Goal: Transaction & Acquisition: Purchase product/service

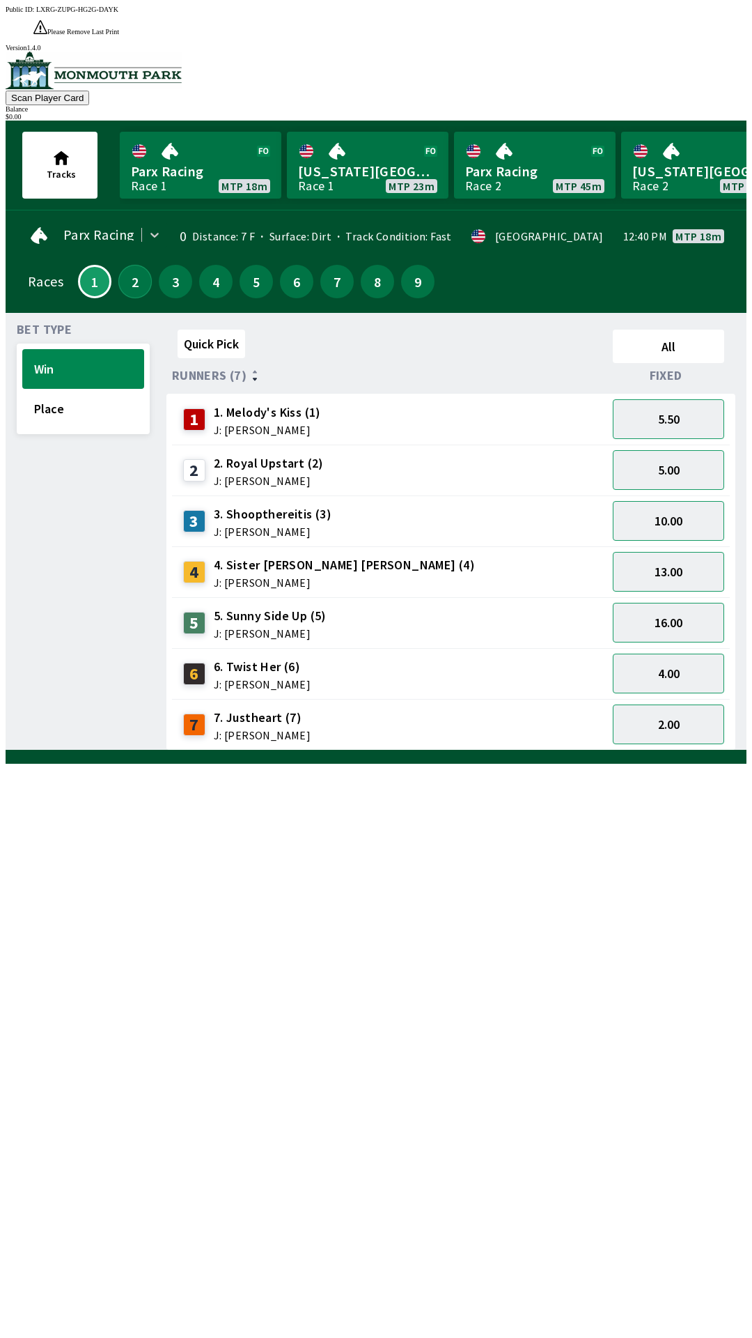
click at [139, 265] on button "2" at bounding box center [134, 281] width 33 height 33
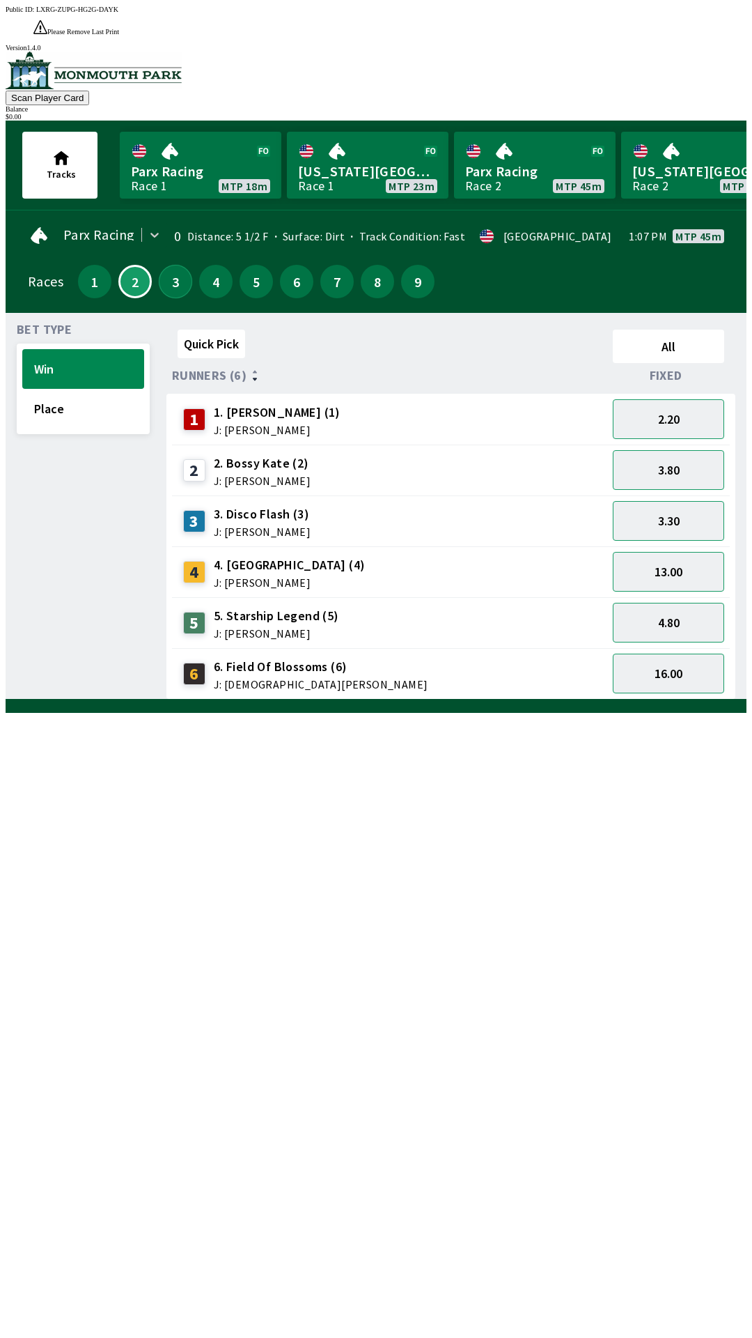
click at [173, 265] on button "3" at bounding box center [175, 281] width 33 height 33
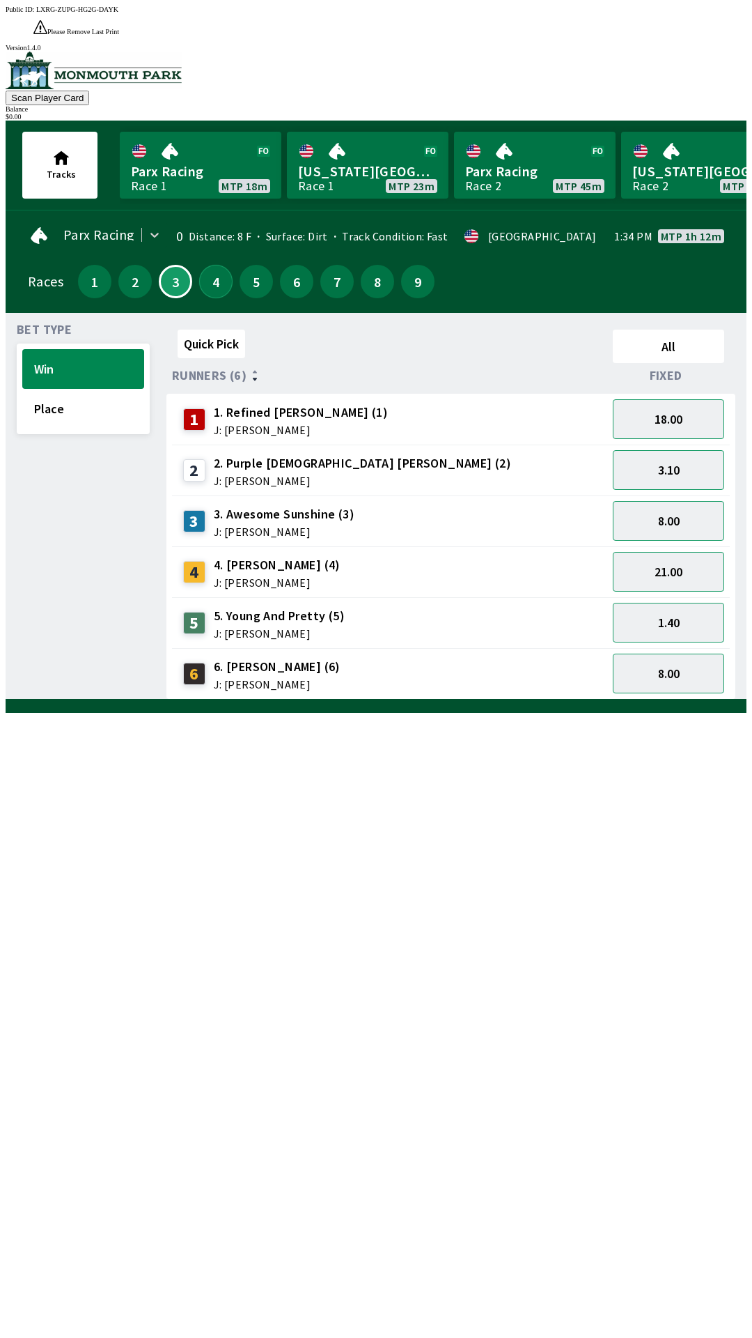
click at [217, 265] on button "4" at bounding box center [215, 281] width 33 height 33
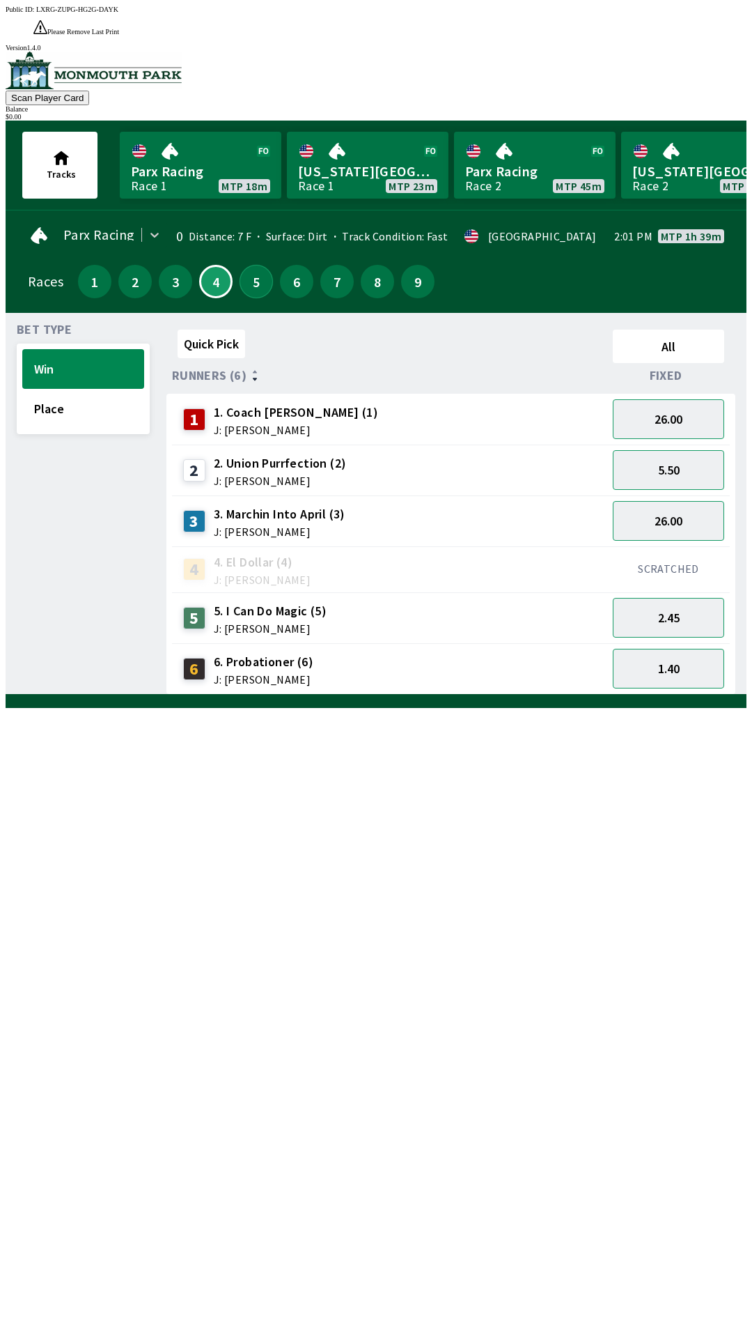
click at [256, 265] on button "5" at bounding box center [256, 281] width 33 height 33
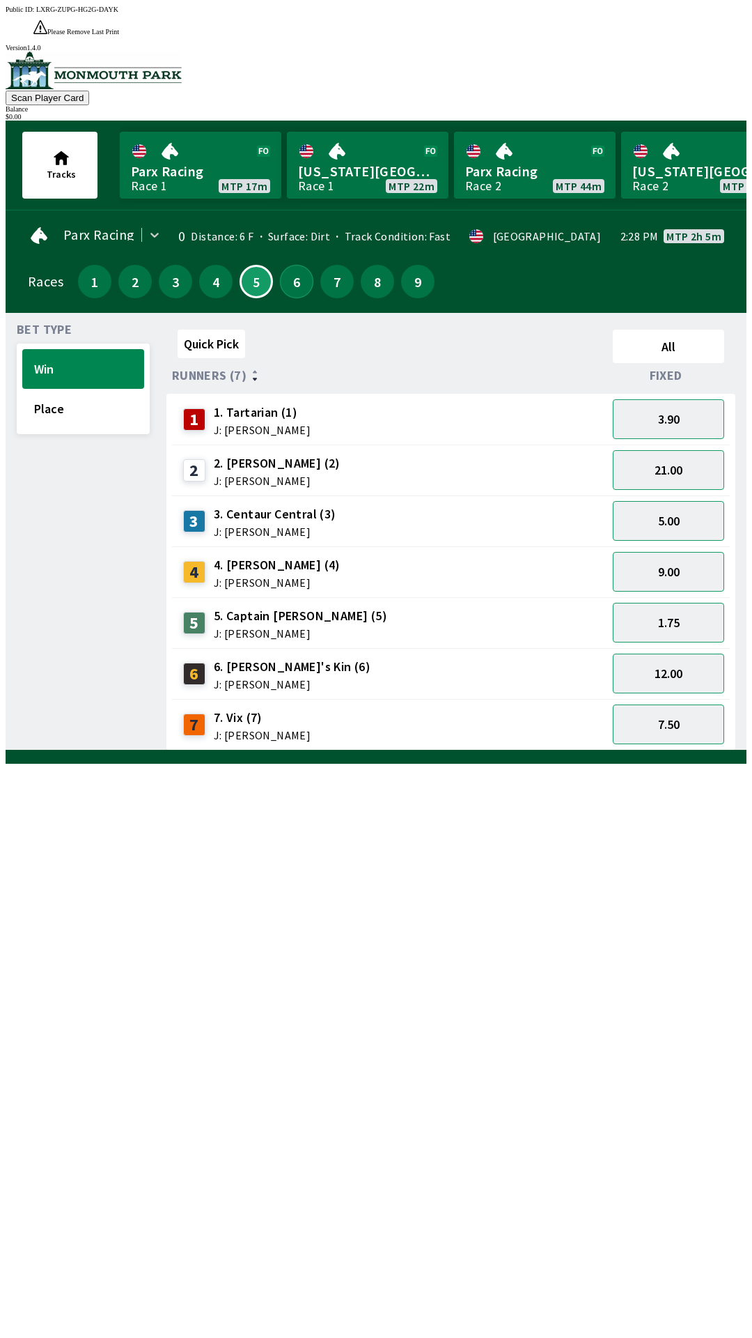
click at [295, 265] on button "6" at bounding box center [296, 281] width 33 height 33
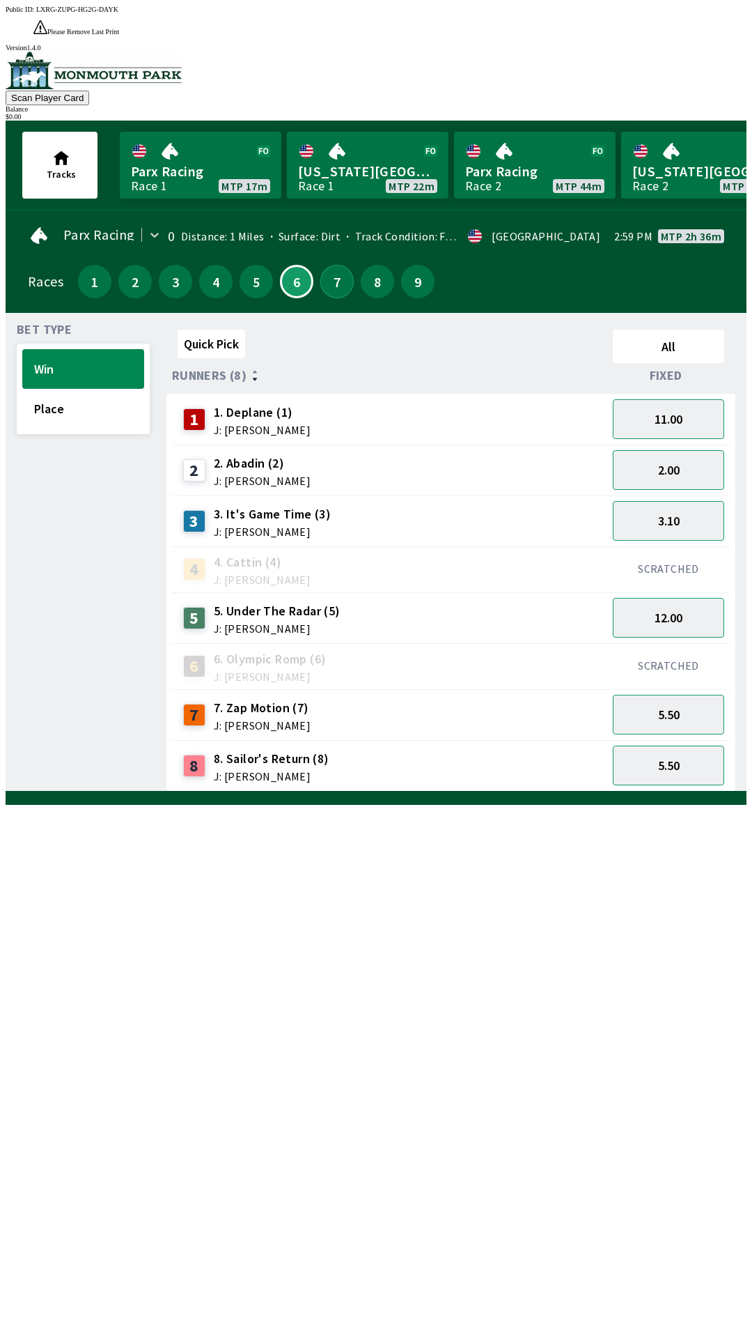
click at [332, 265] on button "7" at bounding box center [336, 281] width 33 height 33
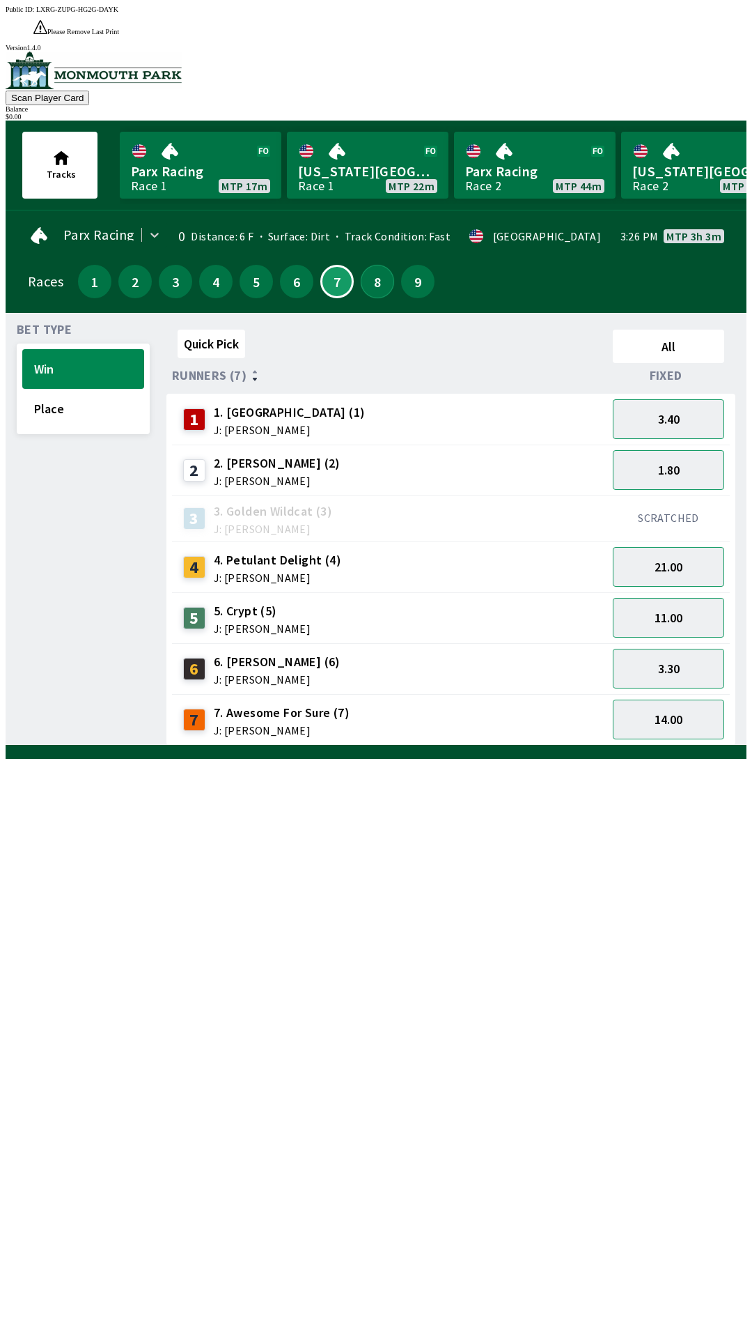
click at [361, 265] on button "8" at bounding box center [377, 281] width 33 height 33
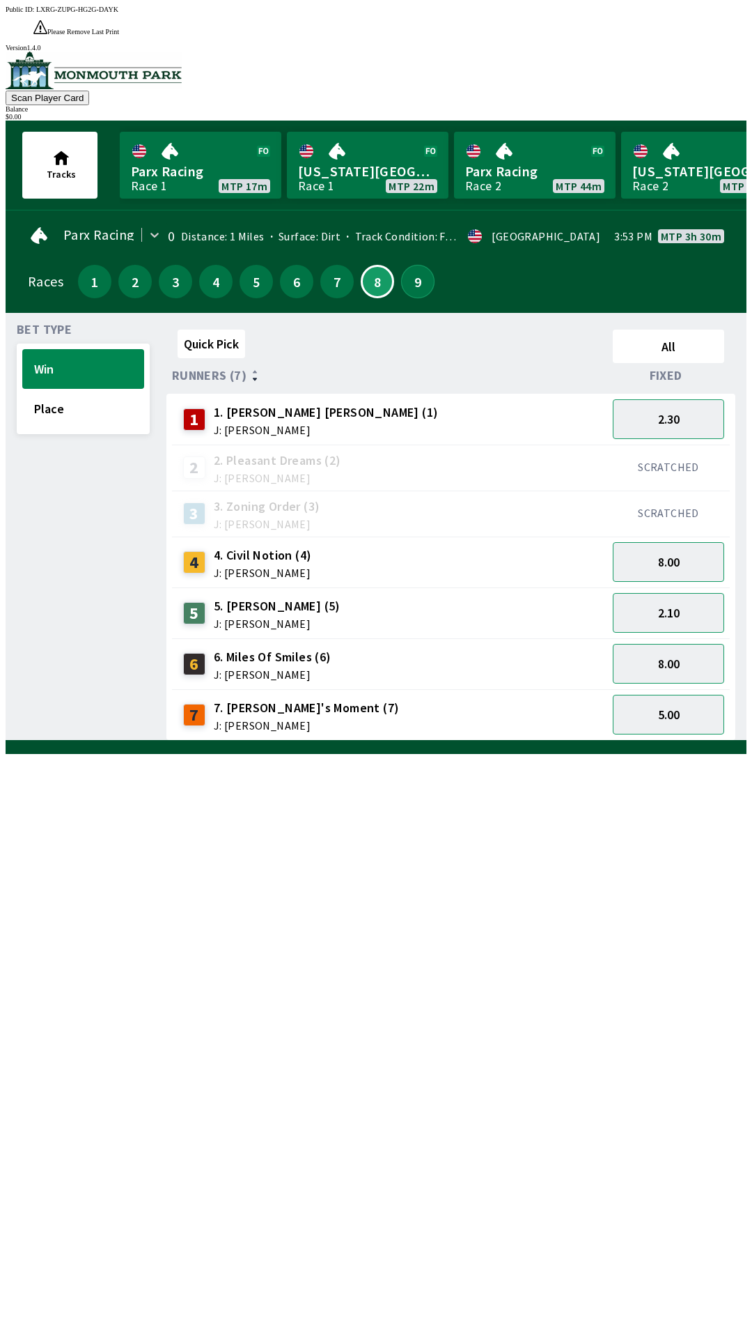
click at [404, 265] on button "9" at bounding box center [417, 281] width 33 height 33
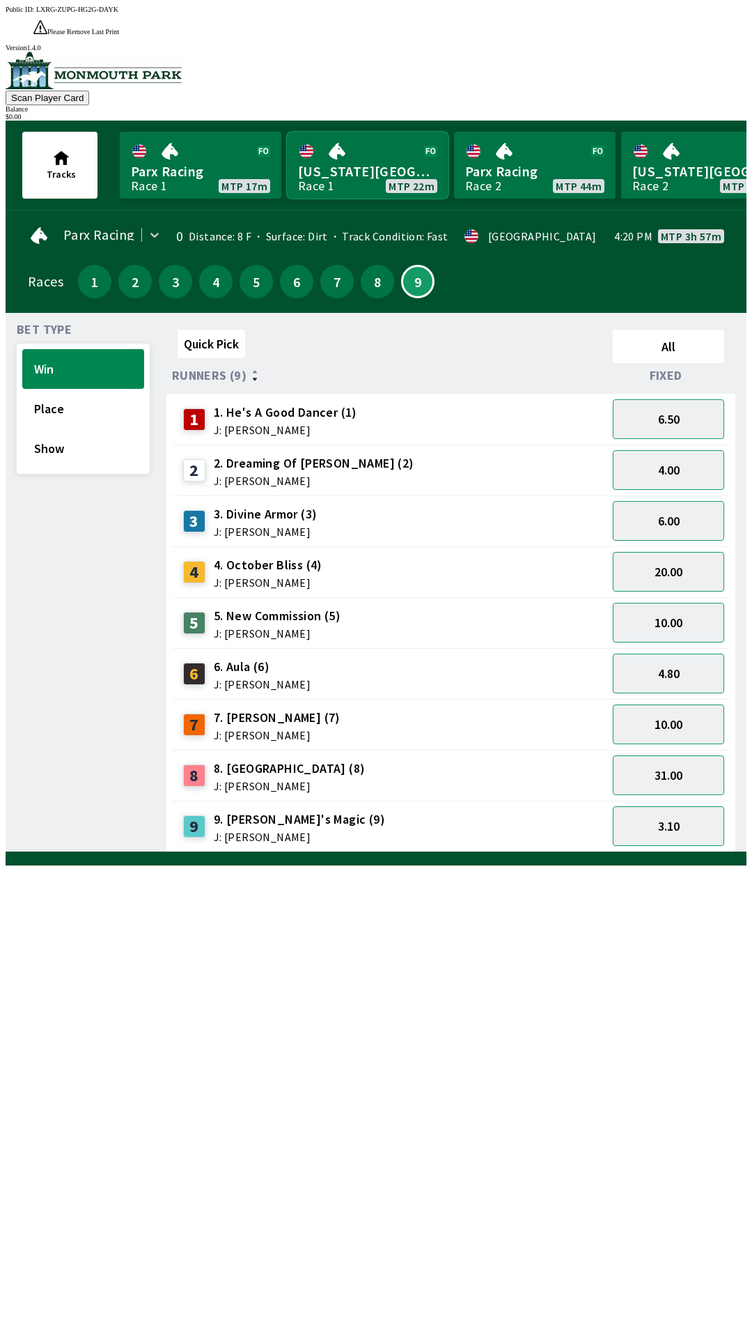
click at [323, 151] on link "[US_STATE] Park Race 1 MTP 22m" at bounding box center [368, 165] width 162 height 67
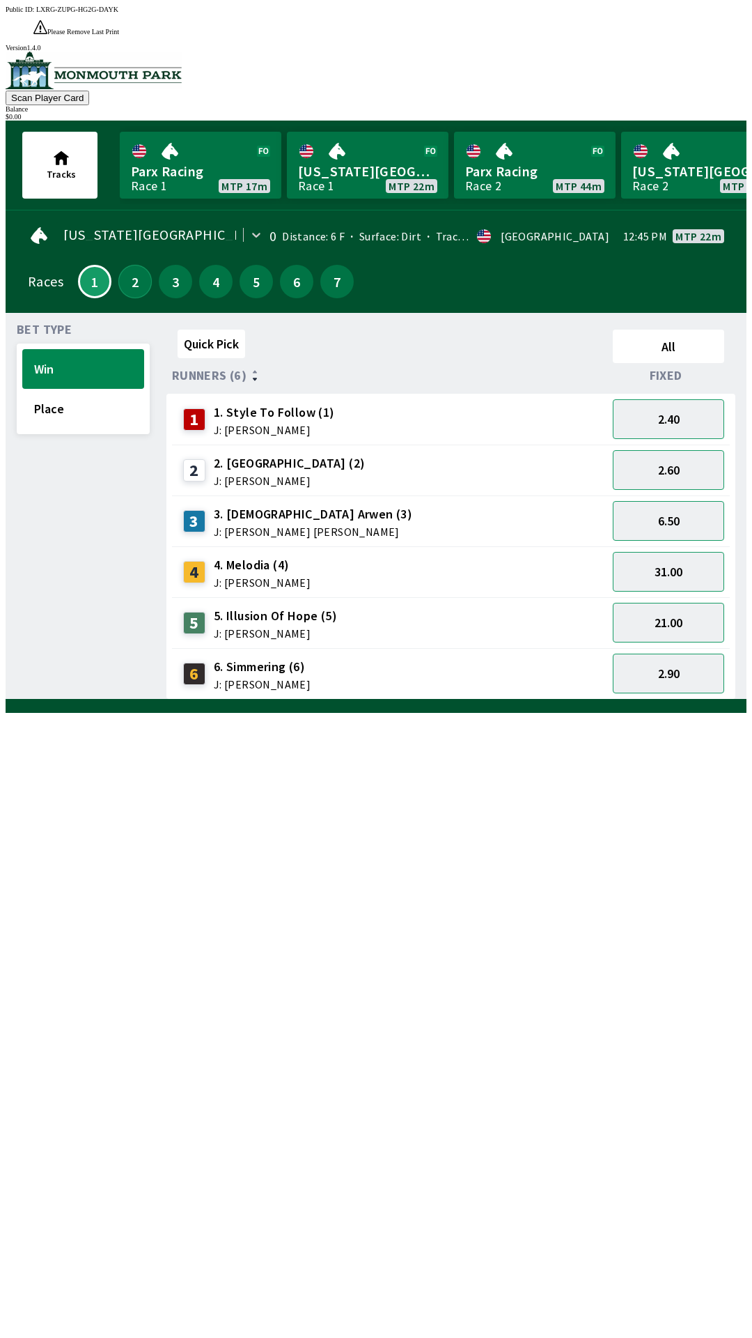
click at [134, 265] on button "2" at bounding box center [134, 281] width 33 height 33
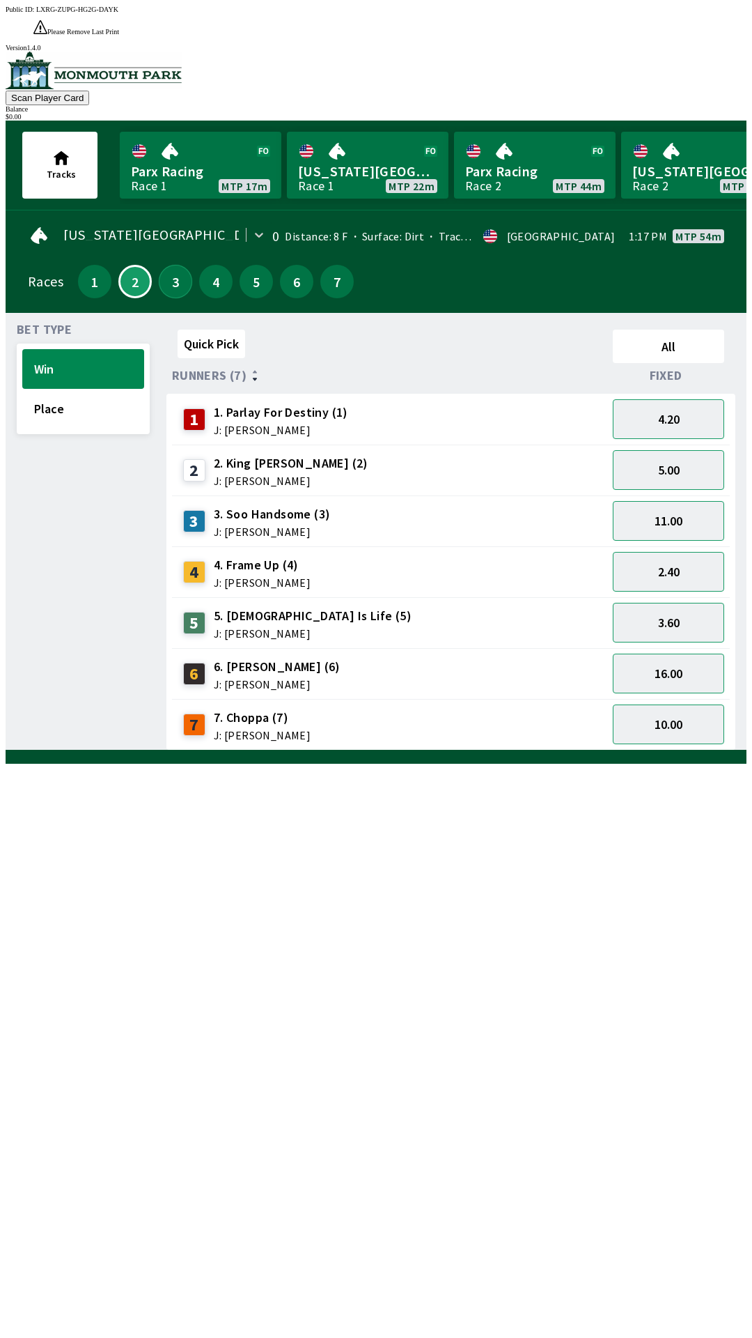
click at [169, 265] on button "3" at bounding box center [175, 281] width 33 height 33
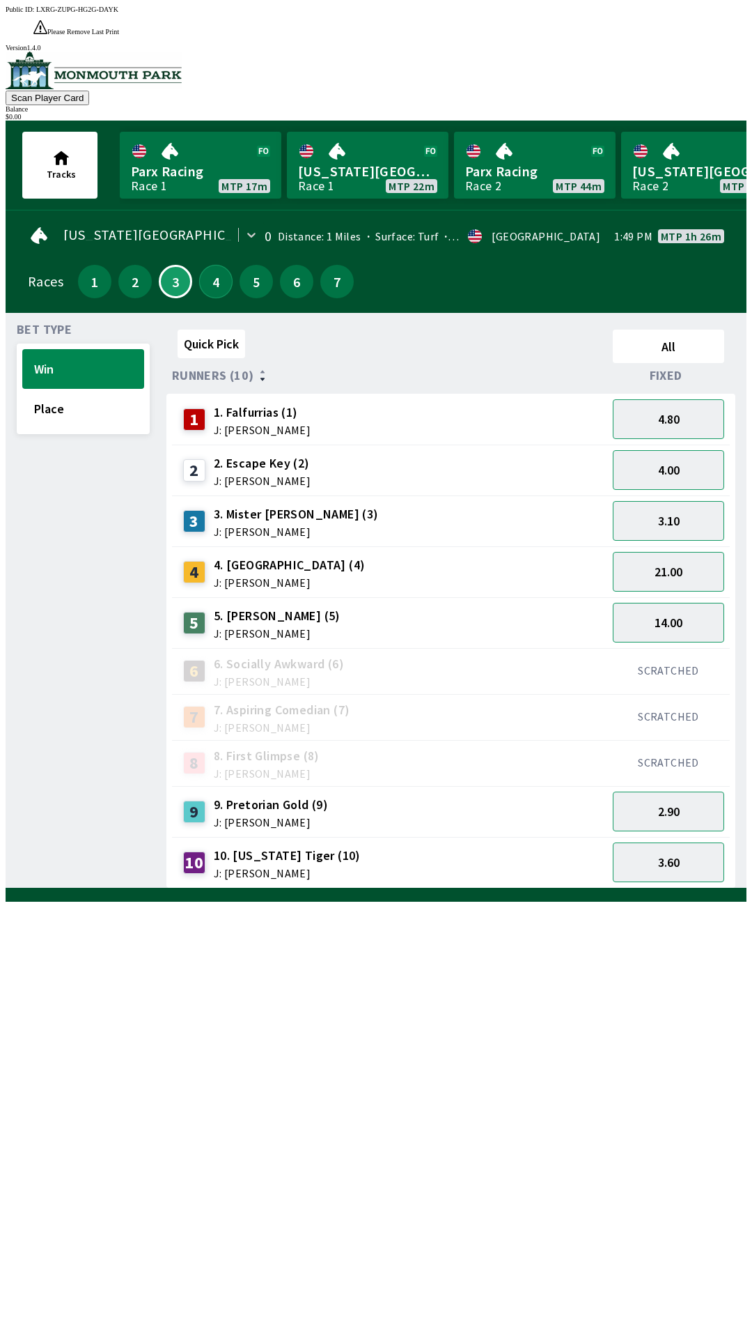
click at [208, 265] on button "4" at bounding box center [215, 281] width 33 height 33
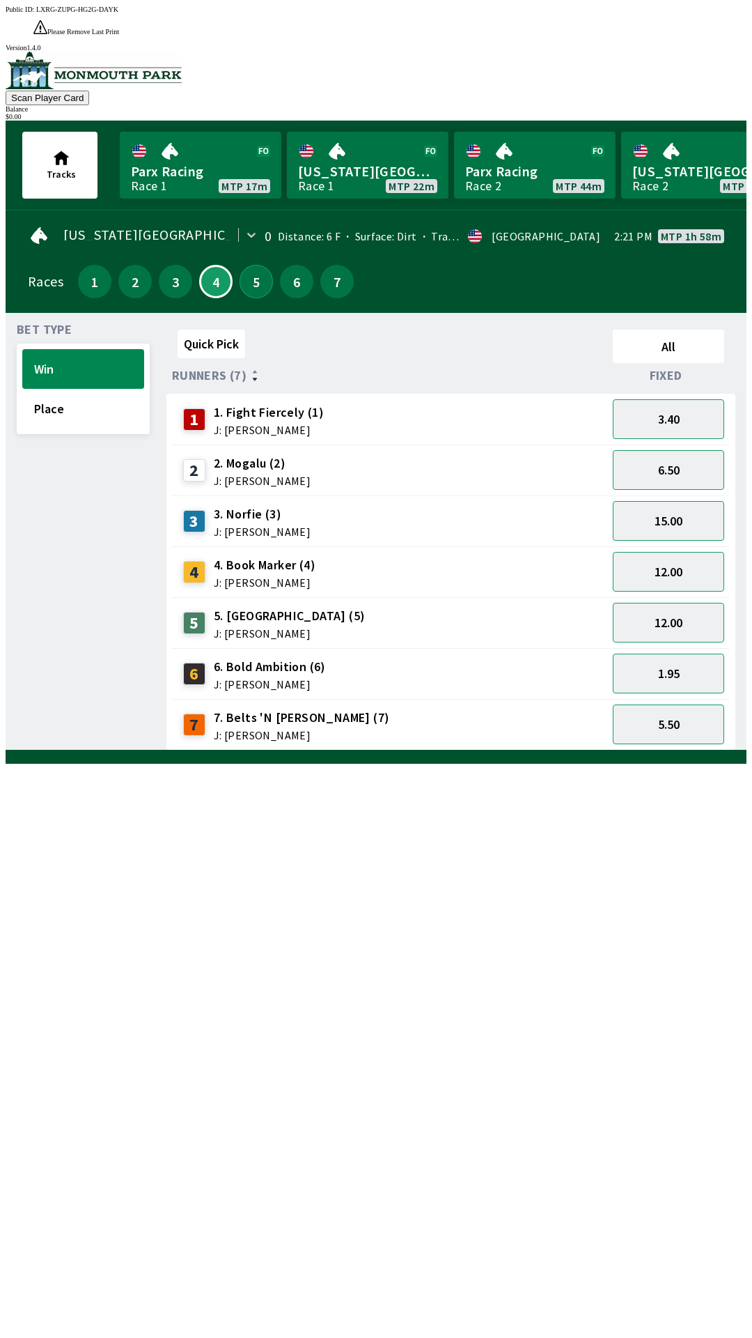
click at [249, 265] on button "5" at bounding box center [256, 281] width 33 height 33
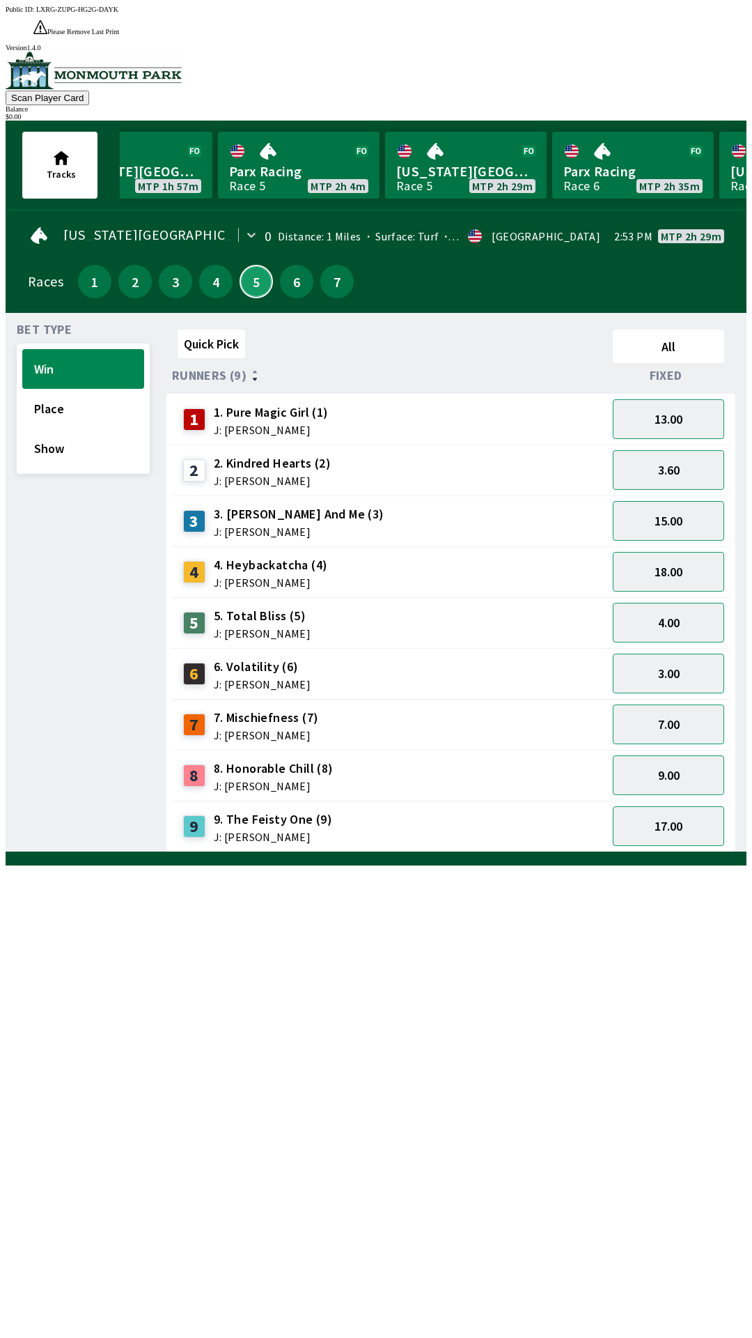
scroll to position [0, 1249]
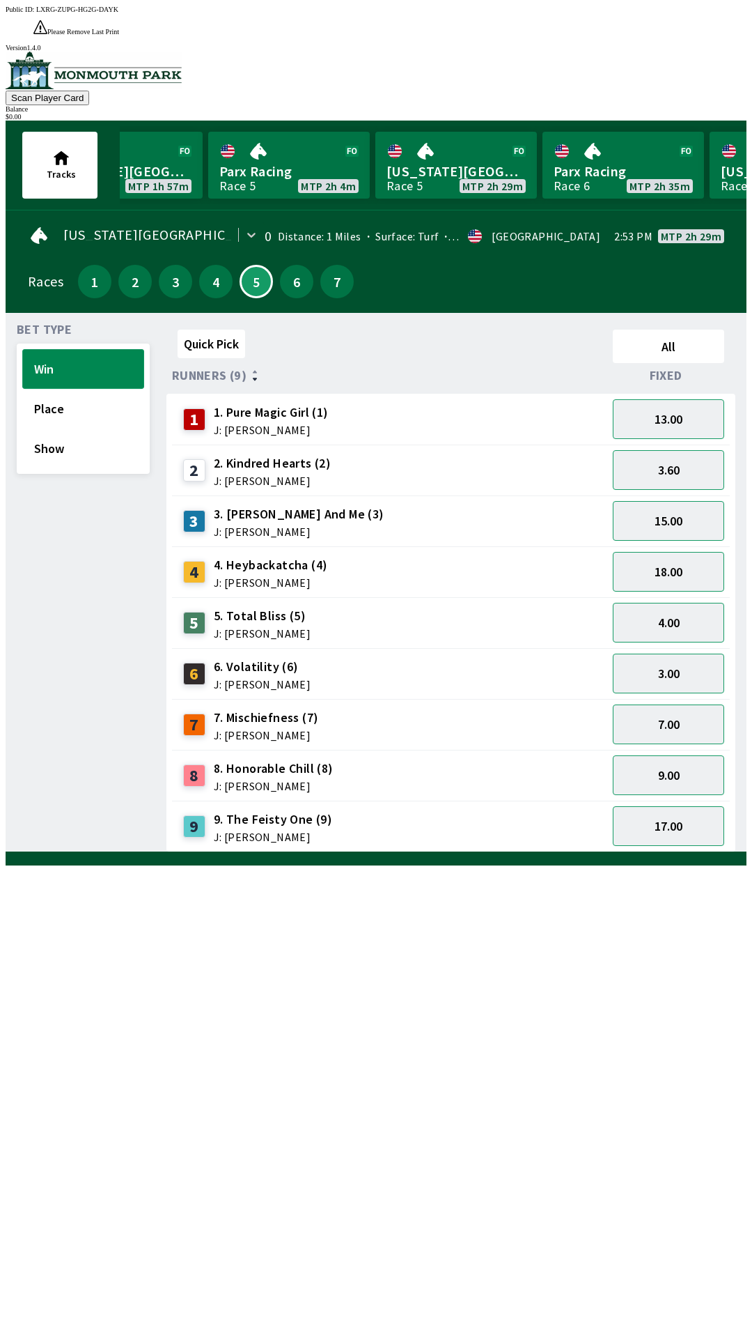
click at [78, 349] on button "Win" at bounding box center [83, 369] width 122 height 40
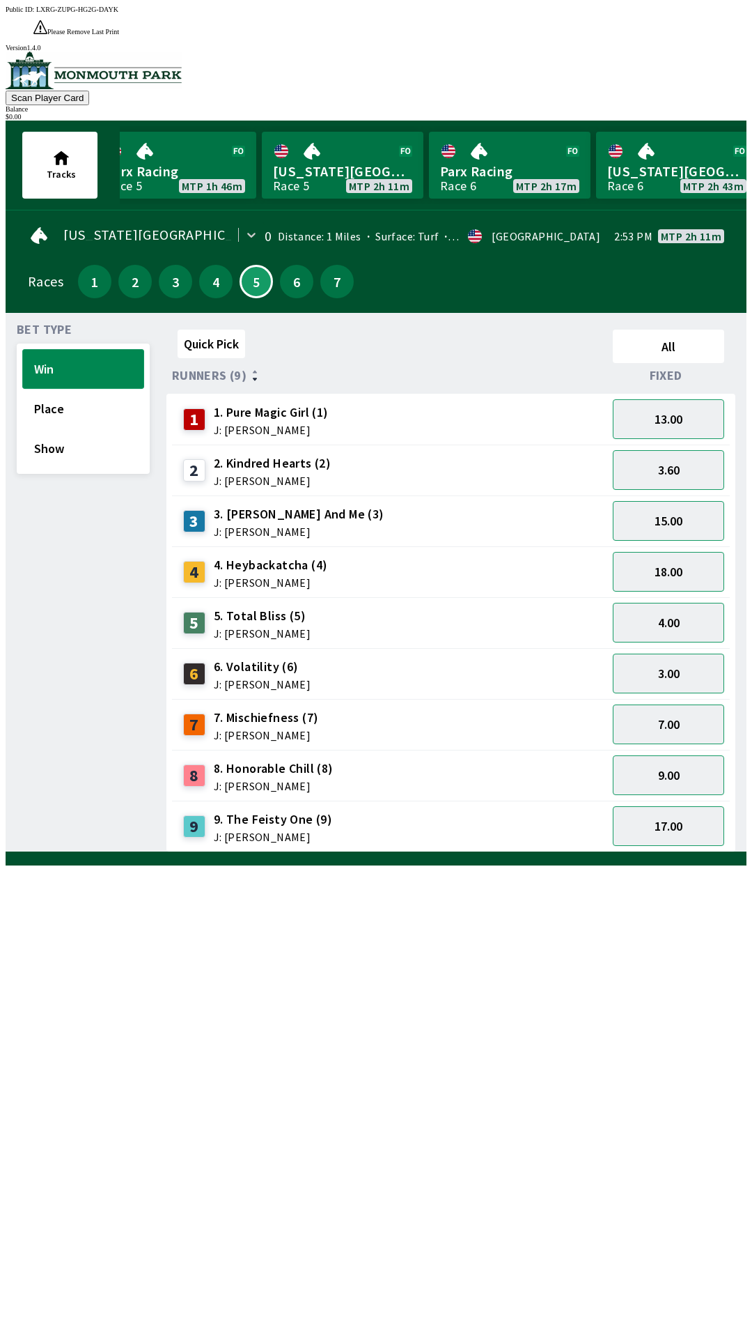
click at [22, 349] on button "Win" at bounding box center [83, 369] width 122 height 40
